Goal: Information Seeking & Learning: Learn about a topic

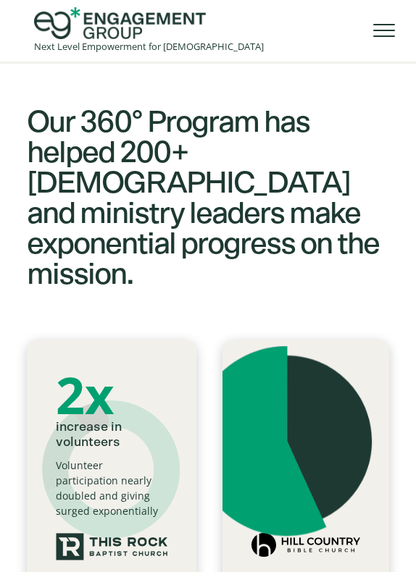
scroll to position [1280, 0]
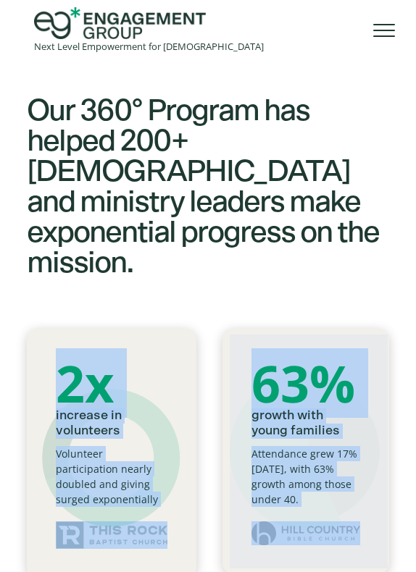
drag, startPoint x: 64, startPoint y: 340, endPoint x: 118, endPoint y: 450, distance: 122.1
click at [118, 450] on body "Next Level Empowerment for [DEMOGRAPHIC_DATA] What We Do Services The 360° Stra…" at bounding box center [208, 218] width 416 height 2908
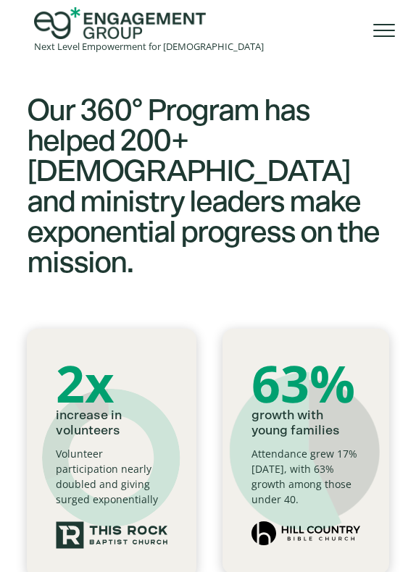
click at [118, 450] on div "Cookie settings By clicking "Accept all cookies", you agree to storing cookies …" at bounding box center [257, 429] width 290 height 119
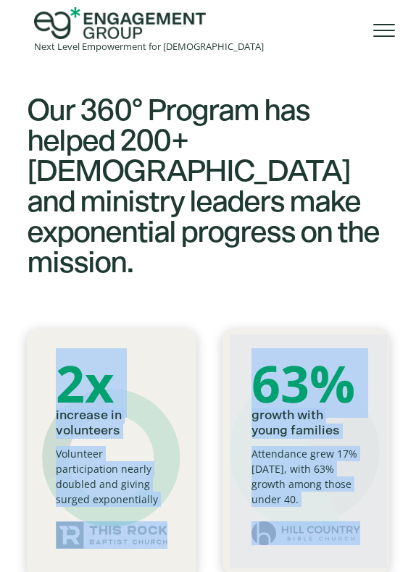
drag, startPoint x: 118, startPoint y: 453, endPoint x: 61, endPoint y: 356, distance: 112.7
click at [61, 356] on body "Next Level Empowerment for [DEMOGRAPHIC_DATA] What We Do Services The 360° Stra…" at bounding box center [208, 218] width 416 height 2908
click at [61, 358] on div "2x" at bounding box center [111, 383] width 111 height 51
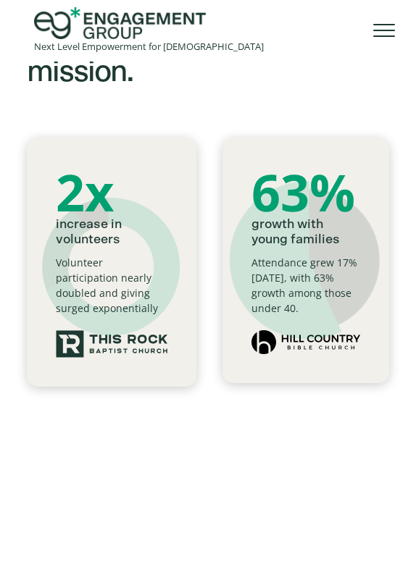
scroll to position [1459, 0]
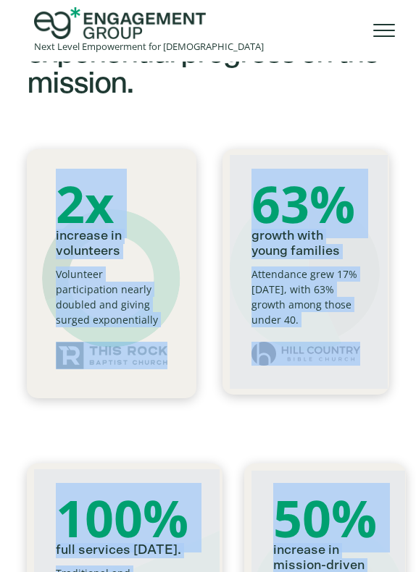
drag, startPoint x: 57, startPoint y: 162, endPoint x: 295, endPoint y: 523, distance: 432.5
click at [295, 523] on body "Next Level Empowerment for [DEMOGRAPHIC_DATA] What We Do Services The 360° Stra…" at bounding box center [208, 38] width 416 height 2908
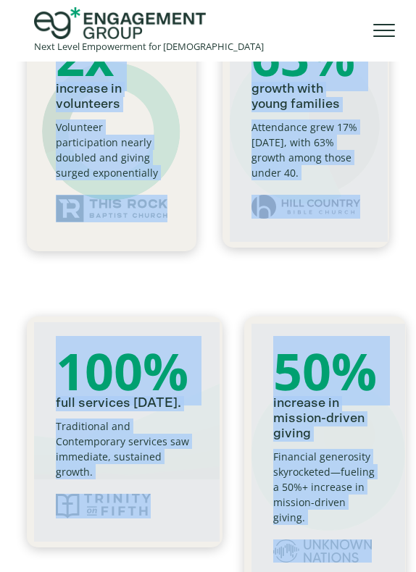
scroll to position [1659, 0]
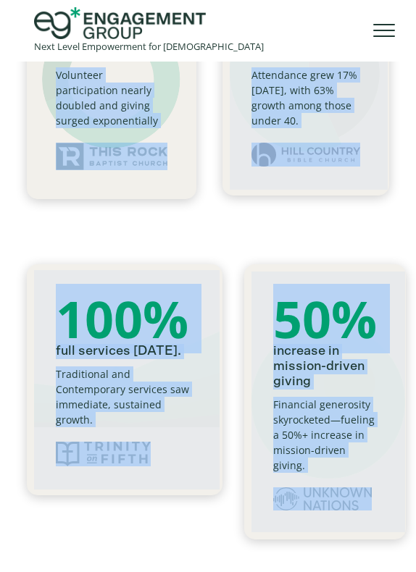
copy body "7l ipsumdol si ametconsec Adipiscin elitseddoeius tempor incidid utl etdolo mag…"
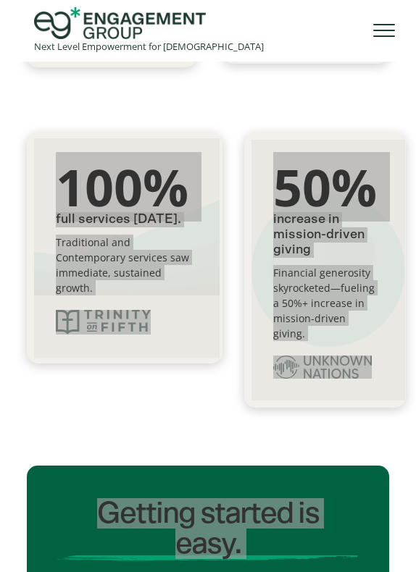
scroll to position [1813, 0]
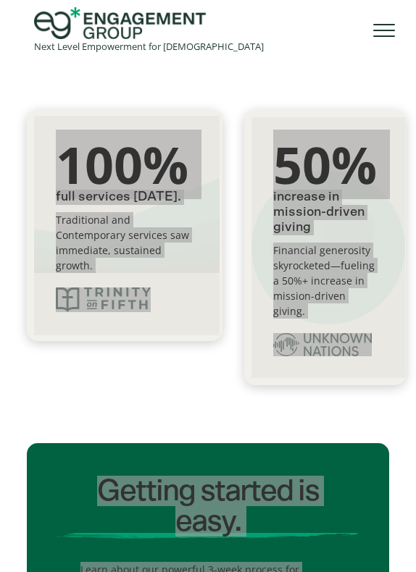
click at [46, 166] on img at bounding box center [126, 225] width 185 height 219
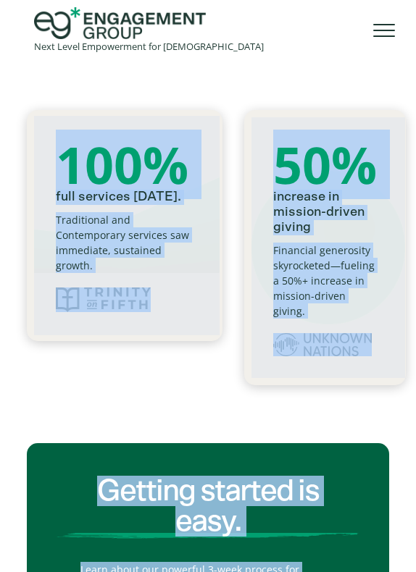
click at [214, 213] on img at bounding box center [126, 225] width 185 height 219
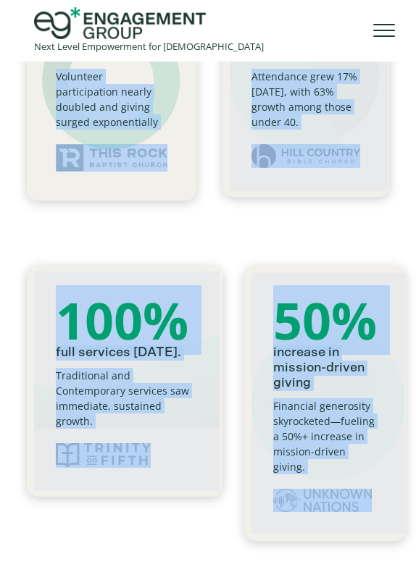
scroll to position [1488, 0]
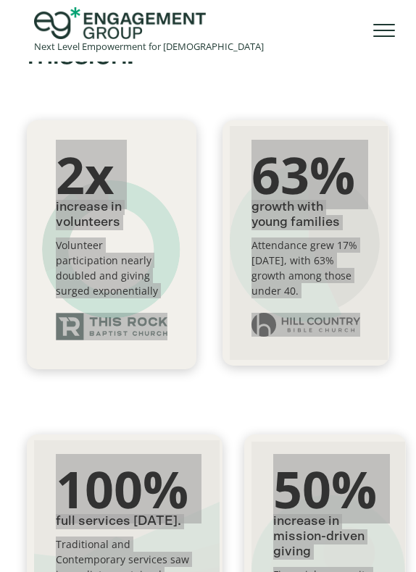
click at [66, 514] on p "full services [DATE]." at bounding box center [125, 521] width 138 height 15
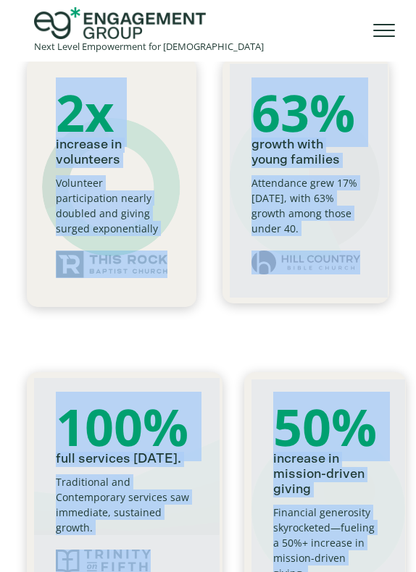
scroll to position [1573, 0]
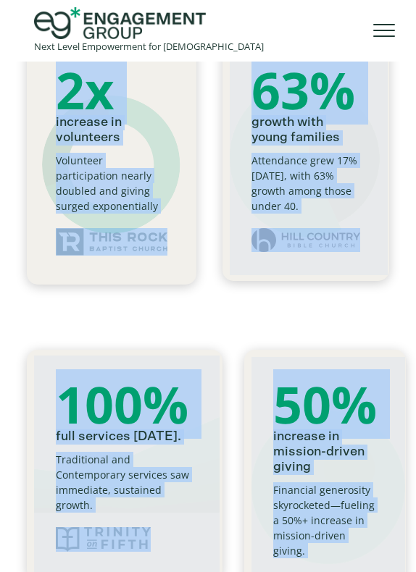
click at [92, 453] on p "Traditional and Contemporary services saw immediate, sustained growth." at bounding box center [125, 482] width 138 height 61
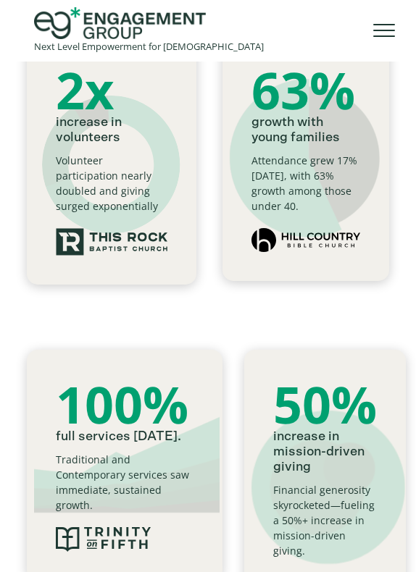
click at [89, 466] on p "Traditional and Contemporary services saw immediate, sustained growth." at bounding box center [125, 482] width 138 height 61
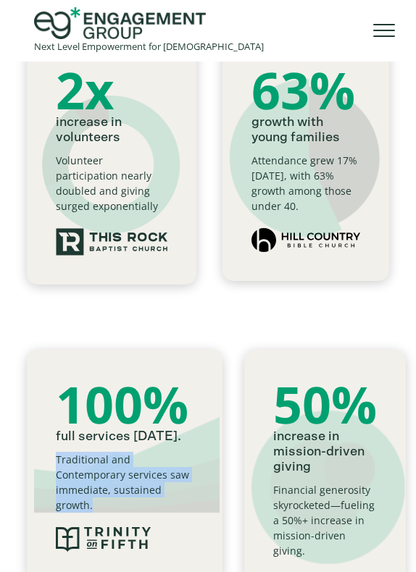
drag, startPoint x: 100, startPoint y: 474, endPoint x: 58, endPoint y: 429, distance: 62.0
click at [58, 452] on p "Traditional and Contemporary services saw immediate, sustained growth." at bounding box center [125, 482] width 138 height 61
copy p "Traditional and Contemporary services saw immediate, sustained growth."
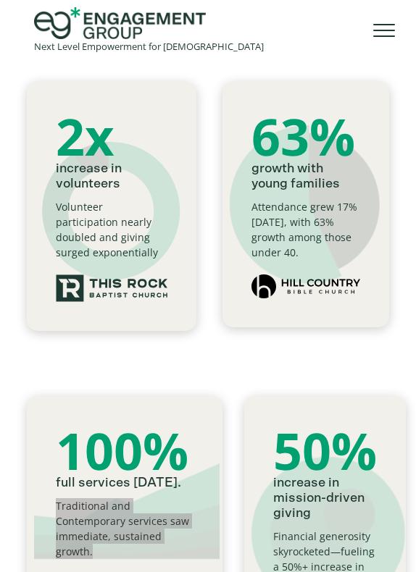
scroll to position [1525, 0]
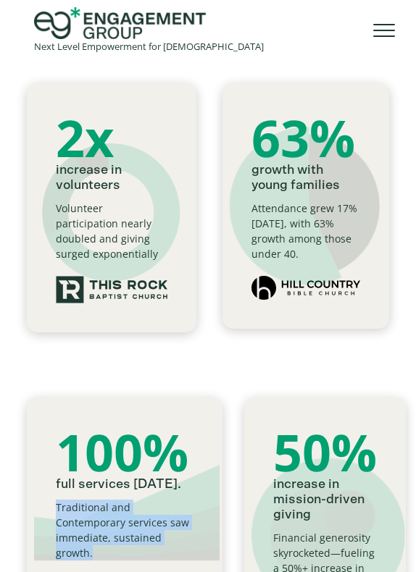
drag, startPoint x: 298, startPoint y: 205, endPoint x: 251, endPoint y: 162, distance: 63.0
click at [251, 201] on p "Attendance grew 17% [DATE], with 63% growth among those under 40." at bounding box center [305, 231] width 109 height 61
copy p "Attendance grew 17% [DATE], with 63% growth among those under 40."
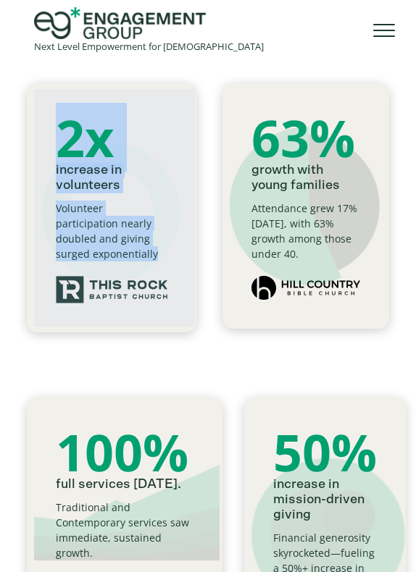
drag, startPoint x: 122, startPoint y: 205, endPoint x: 53, endPoint y: 166, distance: 79.1
click at [53, 166] on div "2x increase in volunteers Volunteer participation nearly doubled and giving sur…" at bounding box center [111, 208] width 169 height 250
click at [54, 164] on img at bounding box center [114, 207] width 161 height 237
click at [57, 201] on p "Volunteer participation nearly doubled and giving surged exponentially" at bounding box center [111, 231] width 111 height 61
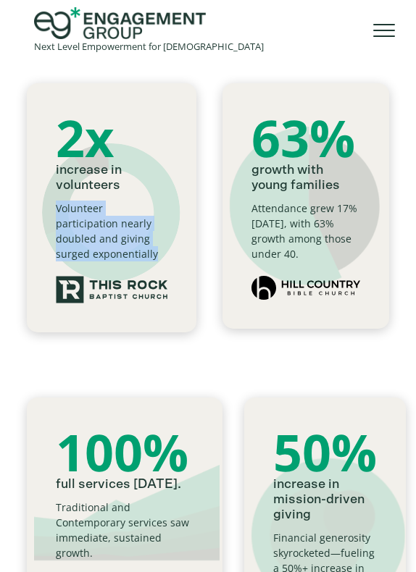
drag, startPoint x: 121, startPoint y: 209, endPoint x: 59, endPoint y: 167, distance: 75.1
click at [59, 201] on p "Volunteer participation nearly doubled and giving surged exponentially" at bounding box center [111, 231] width 111 height 61
copy p "Volunteer participation nearly doubled and giving surged exponentially"
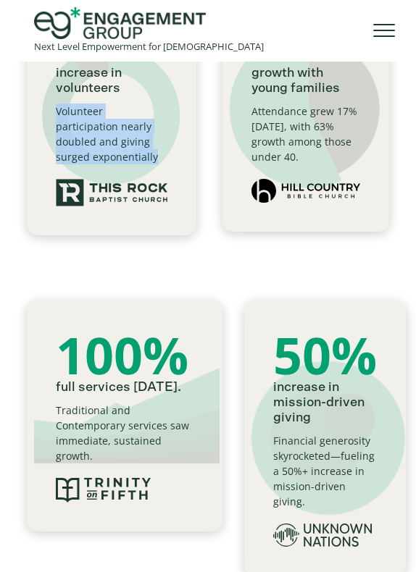
scroll to position [1643, 0]
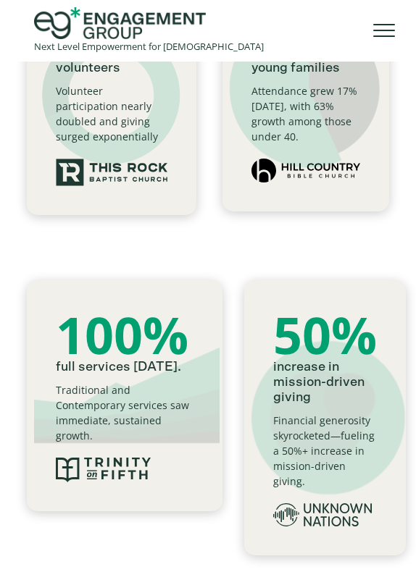
drag, startPoint x: 377, startPoint y: 420, endPoint x: 274, endPoint y: 375, distance: 112.2
click at [274, 375] on div "Cookie settings By clicking "Accept all cookies", you agree to storing cookies …" at bounding box center [257, 429] width 290 height 119
copy div "Cookie settings By clicking "Accept all cookies", you agree to"
click at [274, 375] on div "Cookie settings By clicking "Accept all cookies", you agree to storing cookies …" at bounding box center [257, 429] width 290 height 119
drag, startPoint x: 274, startPoint y: 375, endPoint x: 366, endPoint y: 403, distance: 96.2
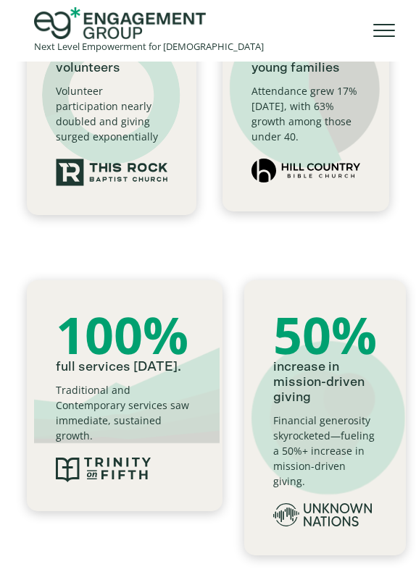
click at [366, 403] on div "Cookie settings By clicking "Accept all cookies", you agree to storing cookies …" at bounding box center [257, 429] width 290 height 119
click at [374, 421] on div "By clicking "Accept all cookies", you agree to storing cookies on your device t…" at bounding box center [256, 441] width 255 height 61
drag, startPoint x: 373, startPoint y: 422, endPoint x: 296, endPoint y: 392, distance: 82.3
click at [297, 392] on div "Cookie settings By clicking "Accept all cookies", you agree to storing cookies …" at bounding box center [257, 429] width 290 height 119
click at [296, 392] on div "Cookie settings" at bounding box center [256, 397] width 255 height 20
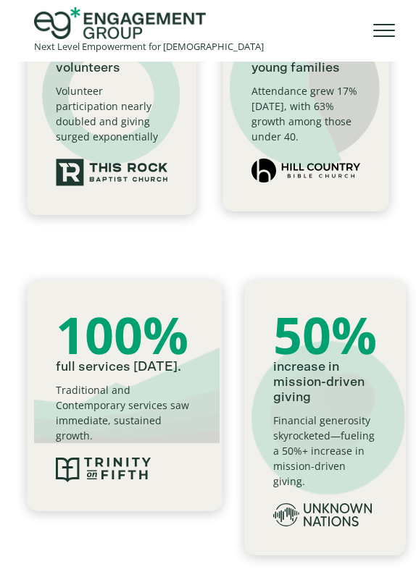
click at [296, 392] on div "Cookie settings" at bounding box center [256, 397] width 255 height 20
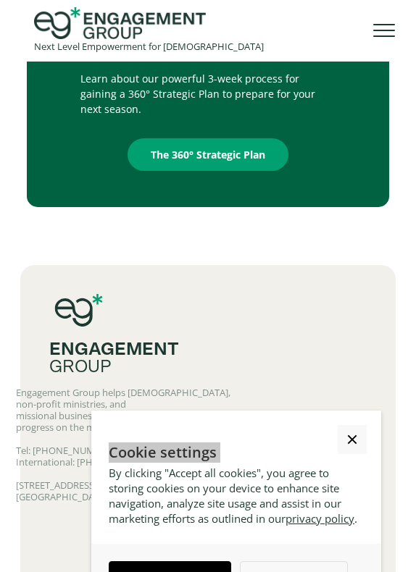
scroll to position [2303, 0]
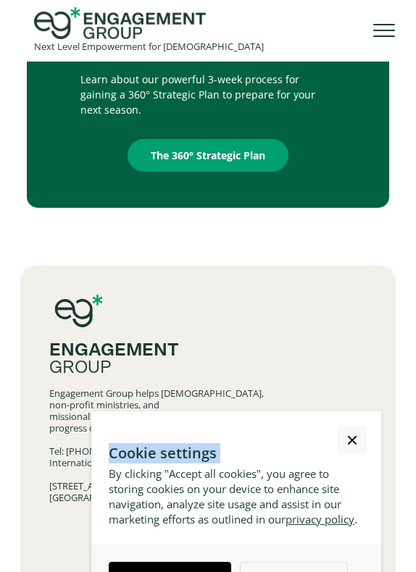
click at [347, 426] on link "Close Cookie Popup" at bounding box center [352, 440] width 29 height 29
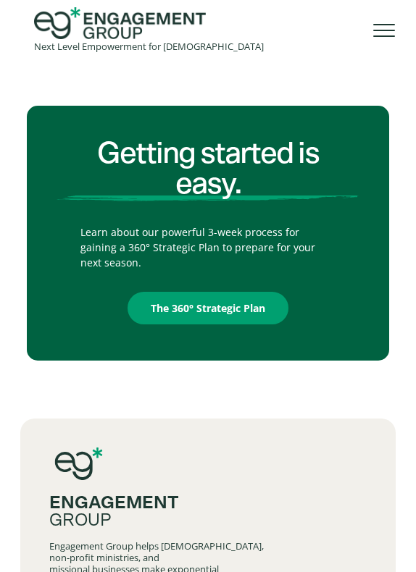
scroll to position [2153, 0]
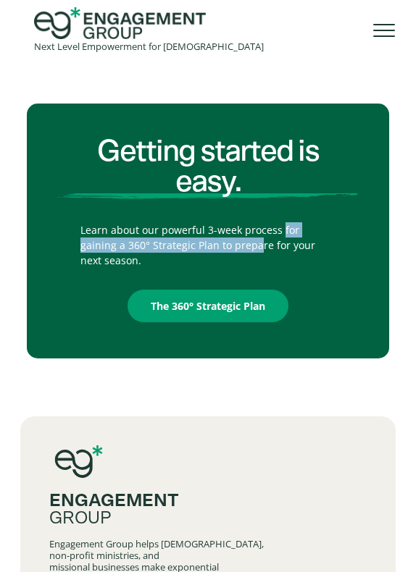
drag, startPoint x: 280, startPoint y: 169, endPoint x: 220, endPoint y: 186, distance: 61.9
click at [220, 222] on p "Learn about our powerful 3-week process for gaining a 360° Strategic Plan to pr…" at bounding box center [207, 245] width 255 height 46
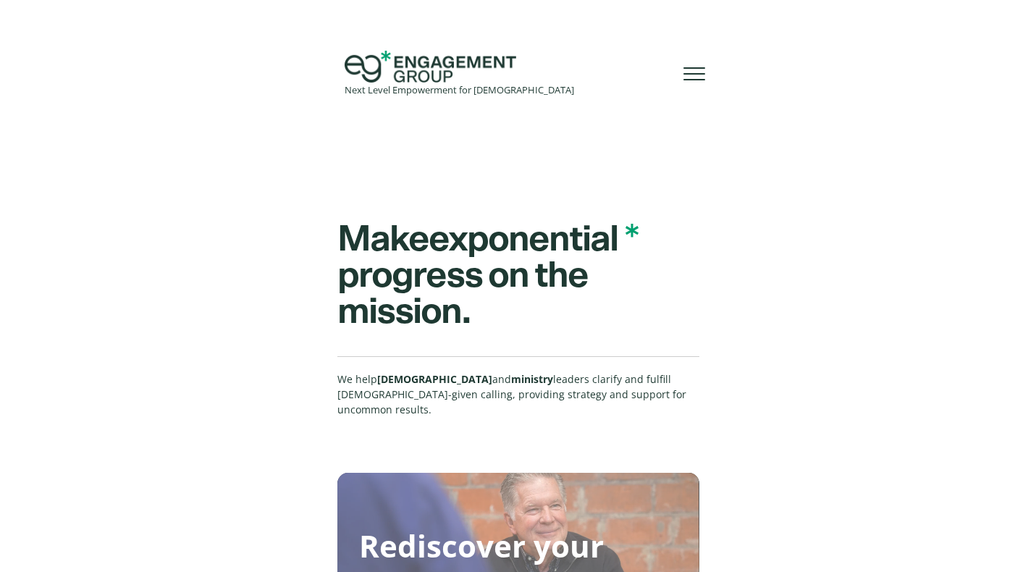
scroll to position [0, 0]
